Goal: Navigation & Orientation: Find specific page/section

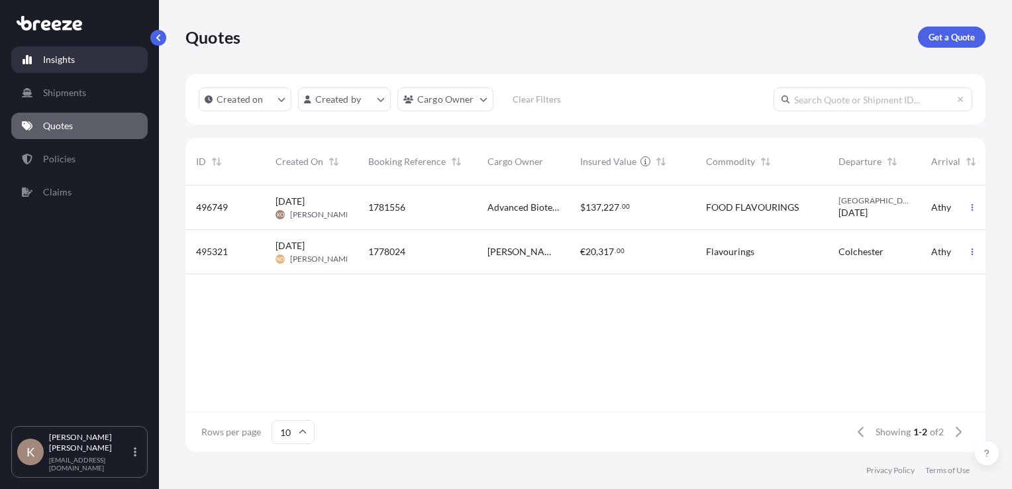
scroll to position [264, 789]
click at [68, 62] on p "Insights" at bounding box center [59, 59] width 32 height 13
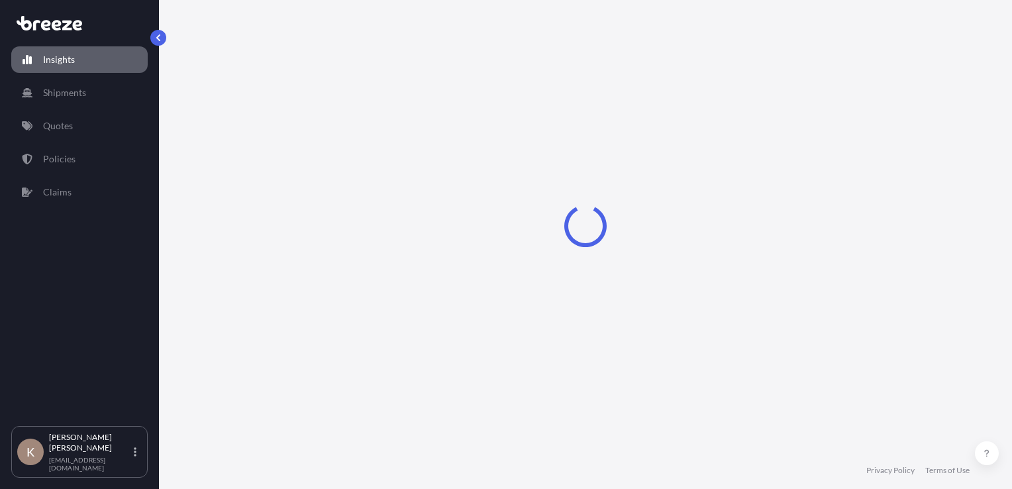
select select "2025"
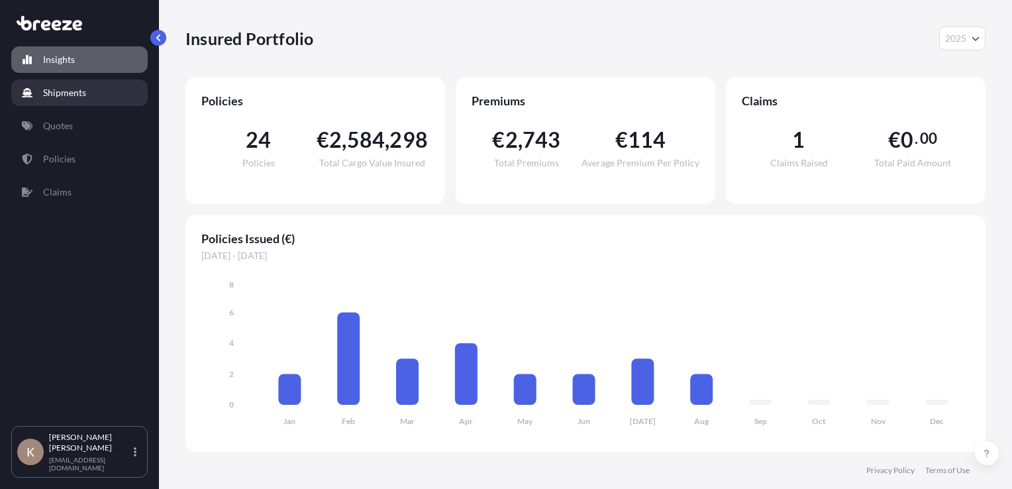
click at [66, 95] on p "Shipments" at bounding box center [64, 92] width 43 height 13
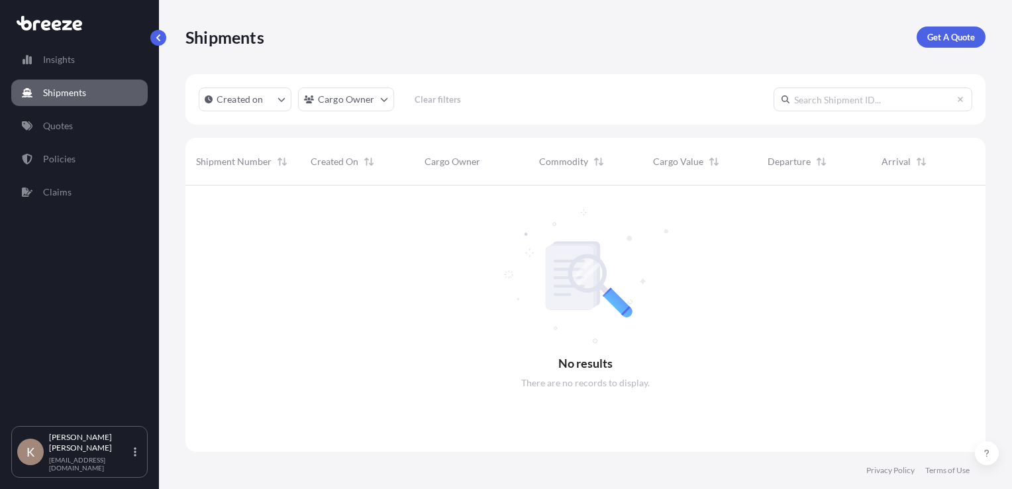
scroll to position [304, 789]
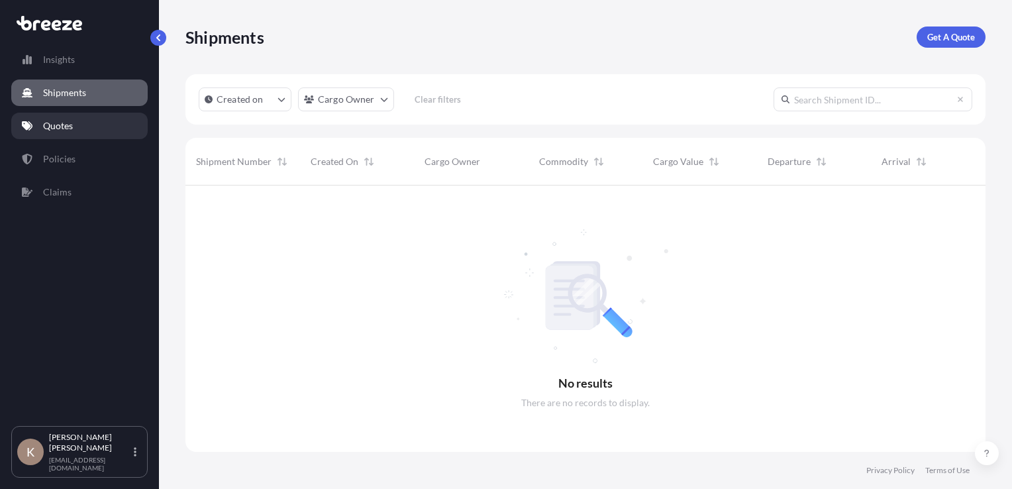
click at [63, 129] on p "Quotes" at bounding box center [58, 125] width 30 height 13
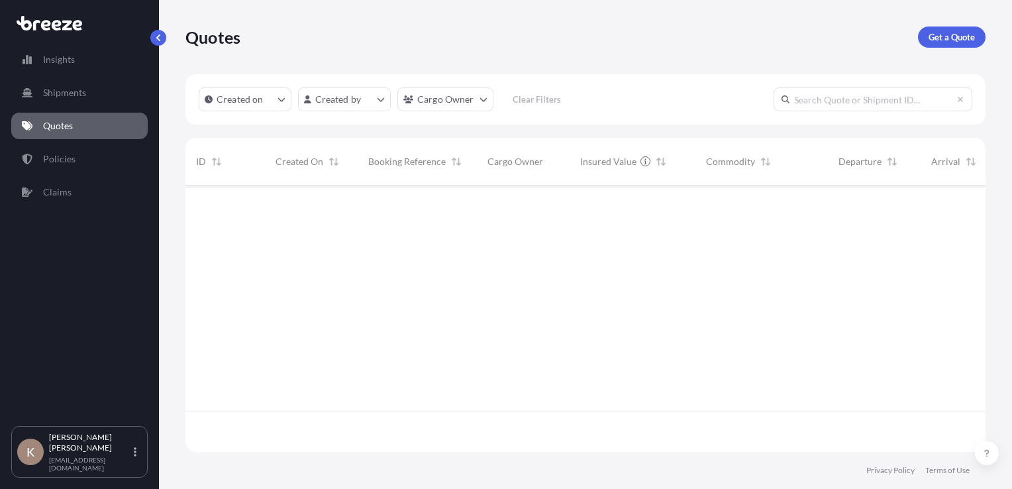
scroll to position [264, 789]
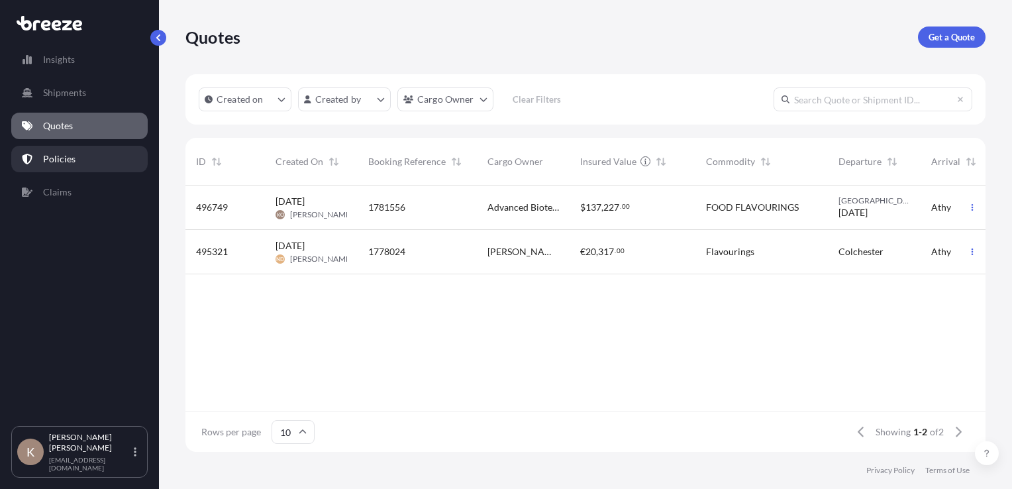
click at [70, 167] on link "Policies" at bounding box center [79, 159] width 136 height 26
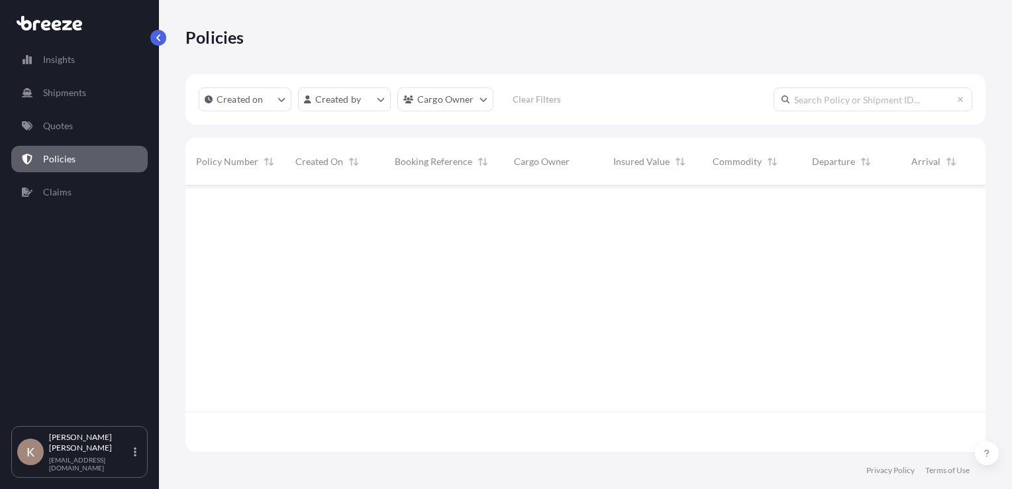
scroll to position [264, 789]
